Goal: Task Accomplishment & Management: Use online tool/utility

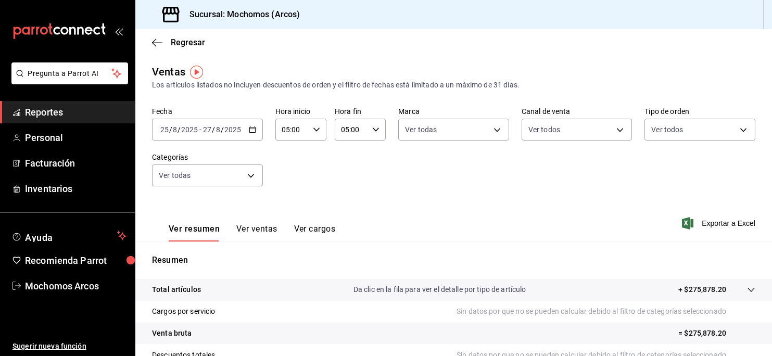
click at [372, 127] on icon "button" at bounding box center [375, 129] width 7 height 7
click at [344, 176] on button "06" at bounding box center [344, 181] width 21 height 21
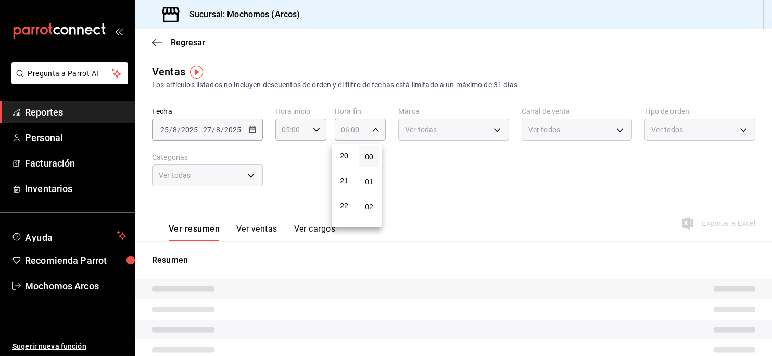
scroll to position [521, 0]
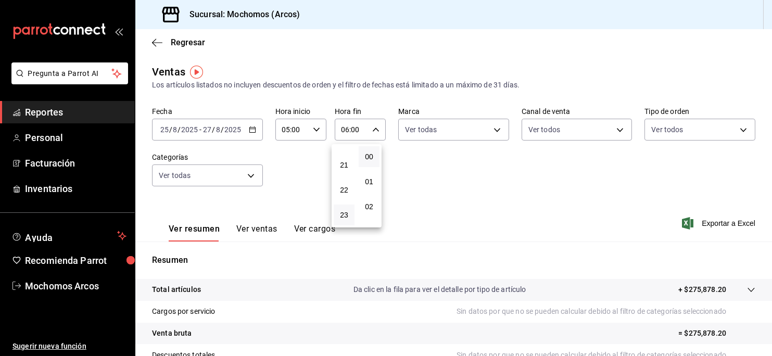
click at [348, 216] on button "23" at bounding box center [344, 215] width 21 height 21
type input "23:00"
click at [349, 216] on button "23" at bounding box center [344, 215] width 21 height 21
click at [369, 205] on span "02" at bounding box center [369, 207] width 8 height 8
type input "23:02"
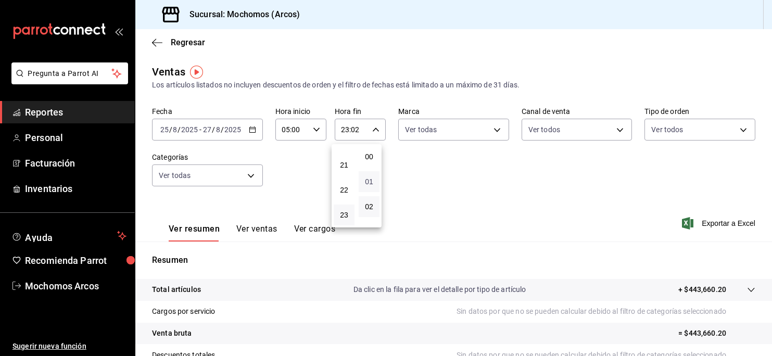
click at [365, 181] on span "01" at bounding box center [369, 182] width 8 height 8
click at [368, 202] on span "15" at bounding box center [369, 204] width 8 height 8
type input "23:15"
click at [493, 129] on div at bounding box center [386, 178] width 772 height 356
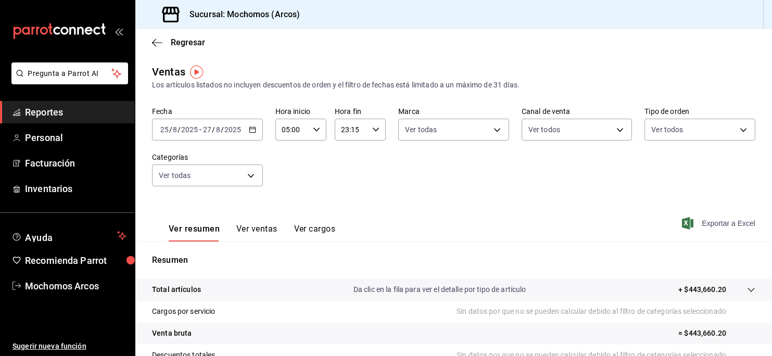
click at [702, 221] on font "Exportar a Excel" at bounding box center [729, 223] width 54 height 8
